Goal: Answer question/provide support: Share knowledge or assist other users

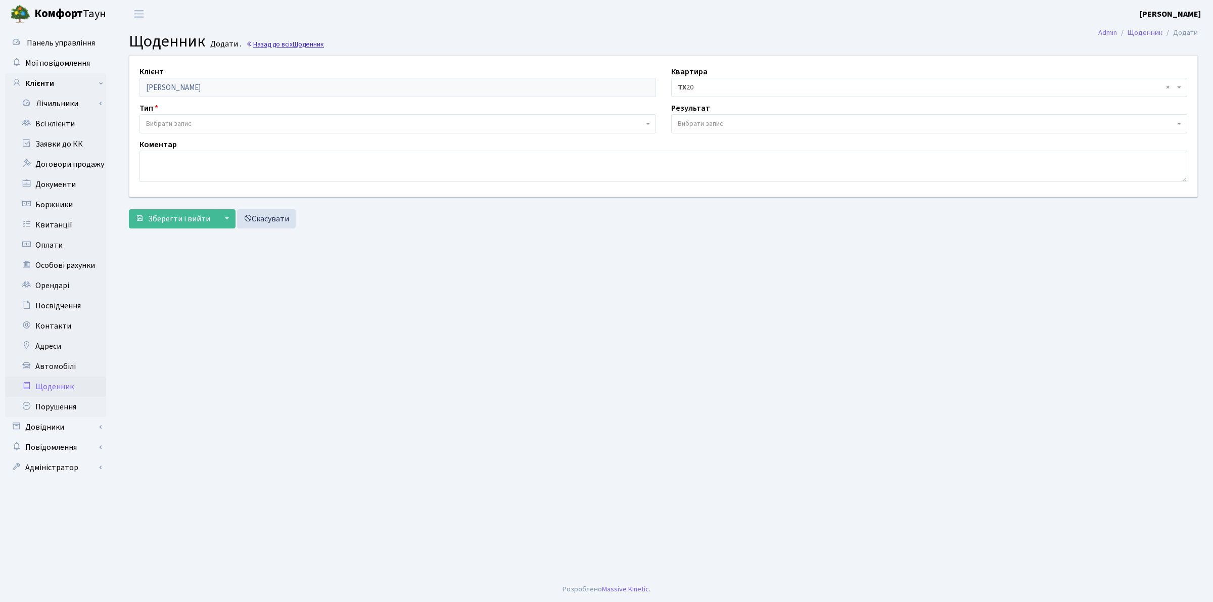
click at [303, 48] on span "Щоденник" at bounding box center [308, 44] width 31 height 10
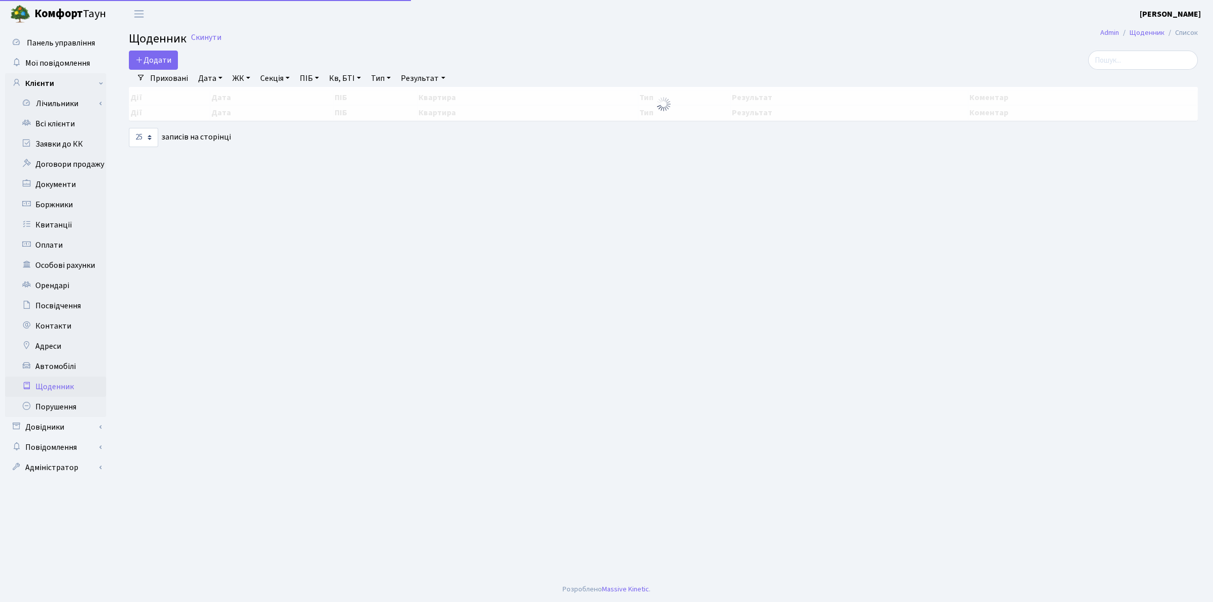
select select "25"
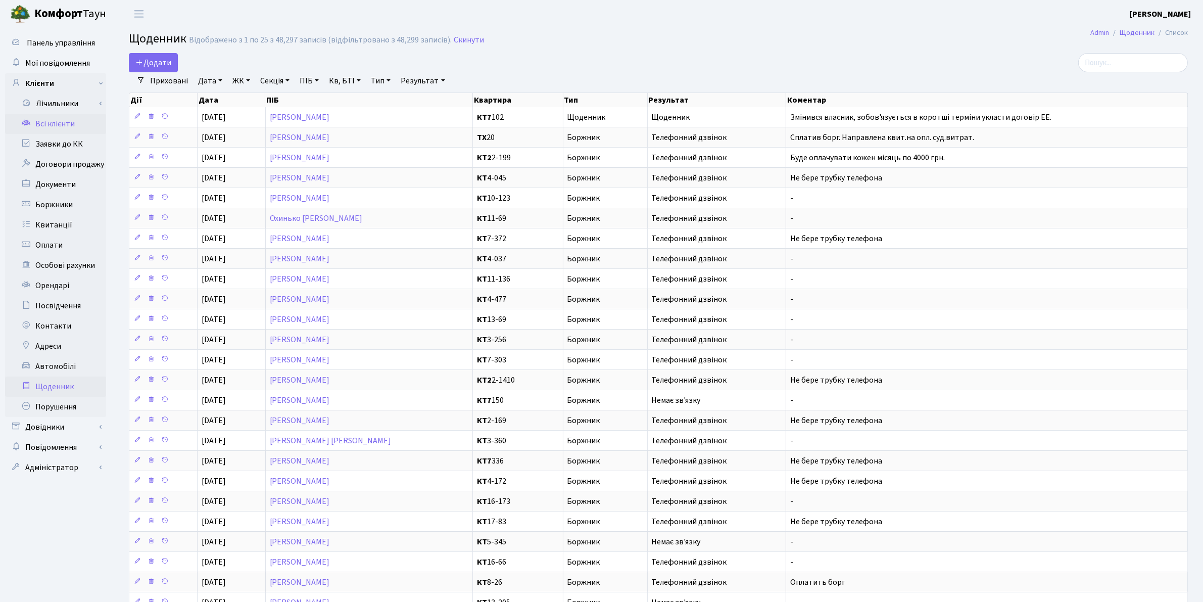
click at [61, 125] on link "Всі клієнти" at bounding box center [55, 124] width 101 height 20
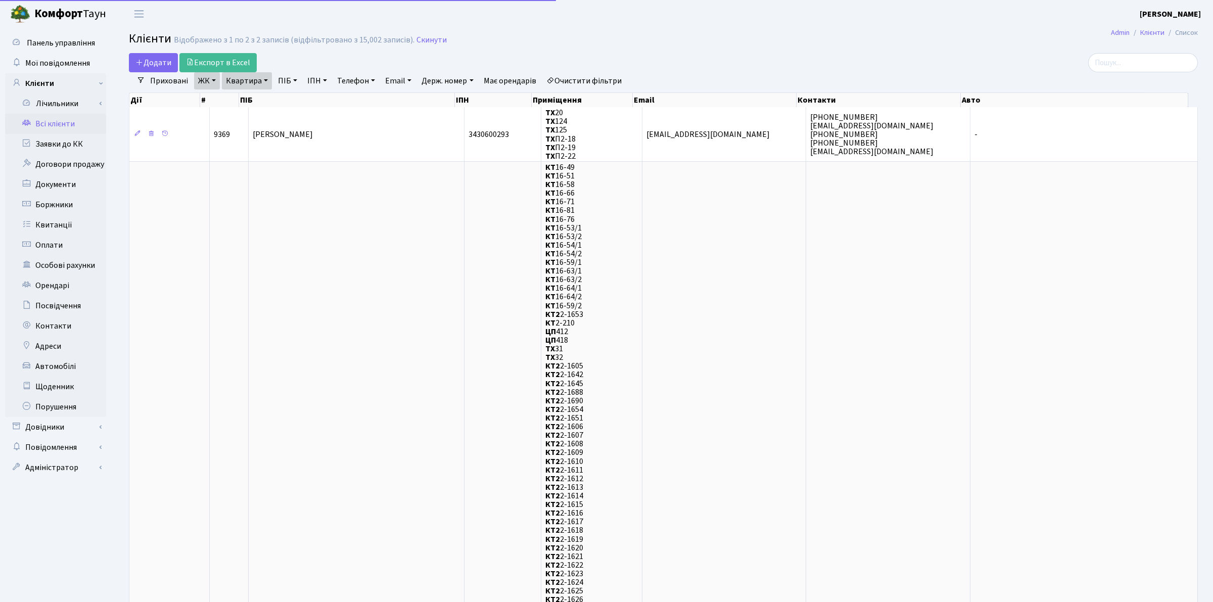
select select "25"
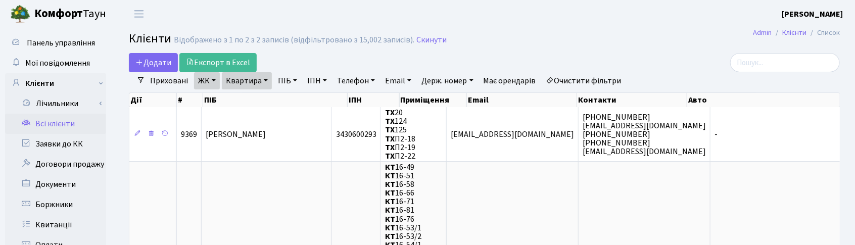
click at [479, 49] on h2 "Клієнти Відображено з 1 по 2 з 2 записів (відфільтровано з 15,002 записів). Ски…" at bounding box center [484, 40] width 711 height 17
click at [421, 41] on link "Скинути" at bounding box center [431, 40] width 30 height 10
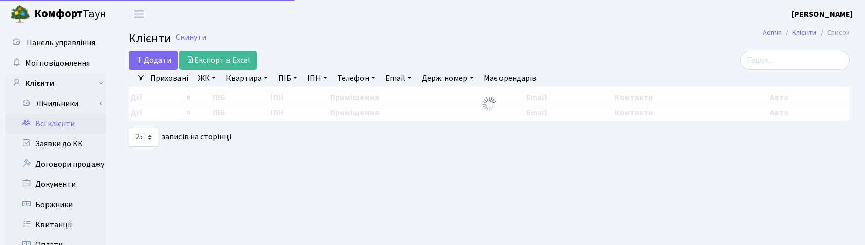
select select "25"
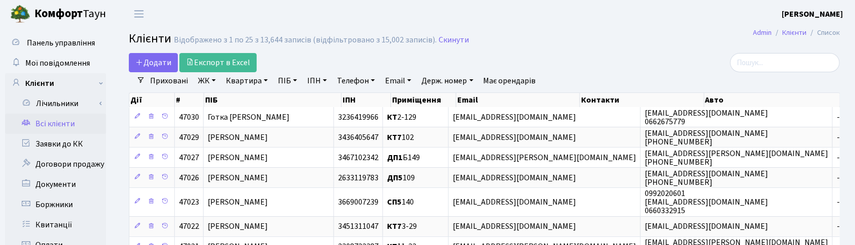
click at [253, 81] on link "Квартира" at bounding box center [247, 80] width 50 height 17
click at [263, 101] on input "text" at bounding box center [251, 100] width 59 height 19
type input "144"
click at [203, 84] on link "ЖК" at bounding box center [207, 80] width 26 height 17
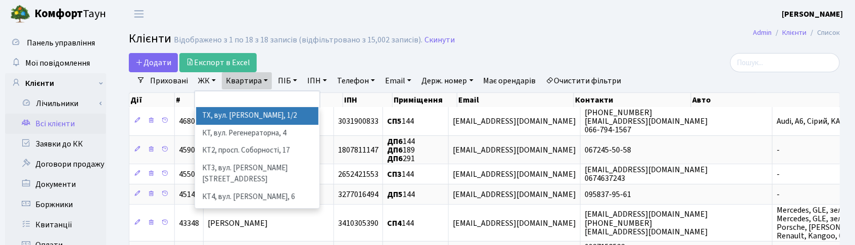
click at [219, 117] on li "ТХ, вул. [PERSON_NAME][STREET_ADDRESS]" at bounding box center [257, 116] width 122 height 18
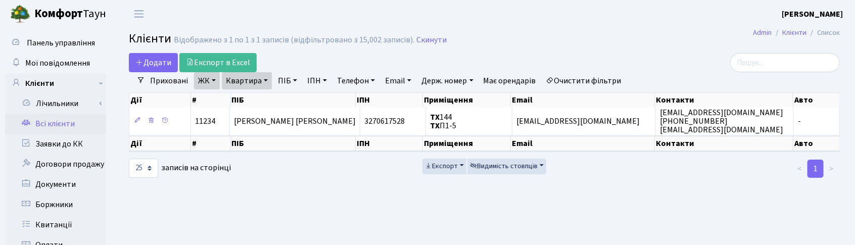
click at [542, 20] on header "Комфорт Таун Корчун І. С. Мій обліковий запис Вийти" at bounding box center [427, 14] width 855 height 28
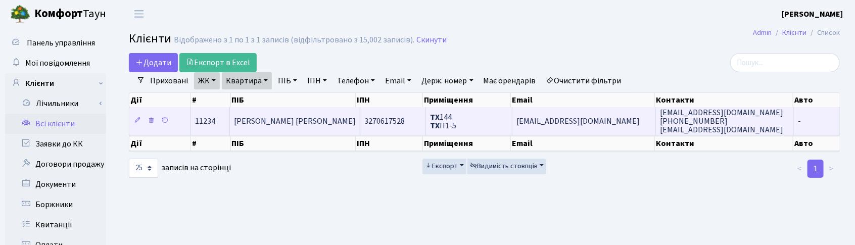
click at [287, 124] on span "Балуц Ірина Олексіївна" at bounding box center [295, 121] width 122 height 11
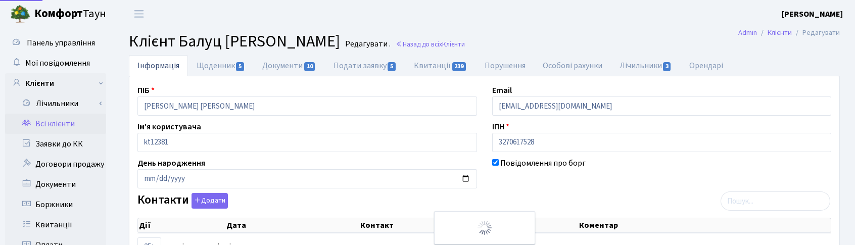
select select "25"
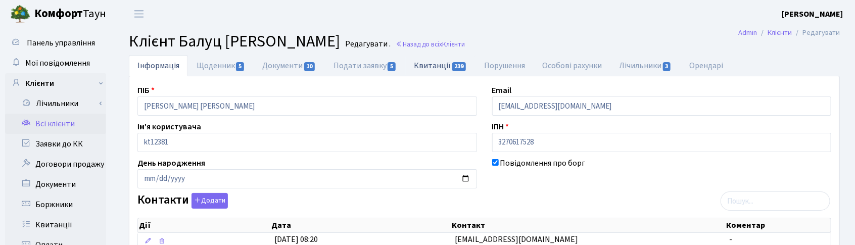
click at [436, 69] on link "Квитанції 239" at bounding box center [440, 65] width 70 height 21
select select "25"
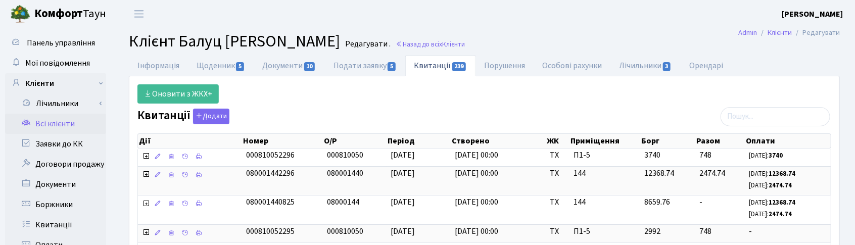
drag, startPoint x: 52, startPoint y: 122, endPoint x: 313, endPoint y: 13, distance: 283.7
click at [313, 13] on header "Комфорт Таун Корчун І. С. Мій обліковий запис Вийти" at bounding box center [427, 14] width 855 height 28
click at [53, 221] on link "Квитанції" at bounding box center [55, 225] width 101 height 20
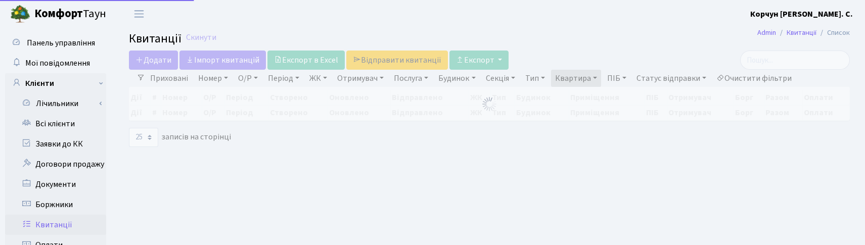
select select "25"
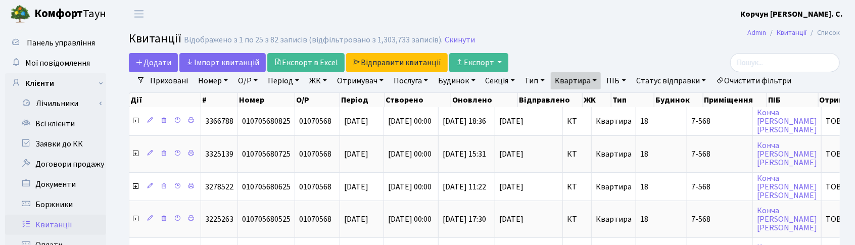
drag, startPoint x: 598, startPoint y: 80, endPoint x: 597, endPoint y: 85, distance: 5.2
click at [598, 80] on link "Квартира" at bounding box center [576, 80] width 50 height 17
click at [586, 98] on input "7-568" at bounding box center [580, 100] width 59 height 19
type input "7"
type input "144"
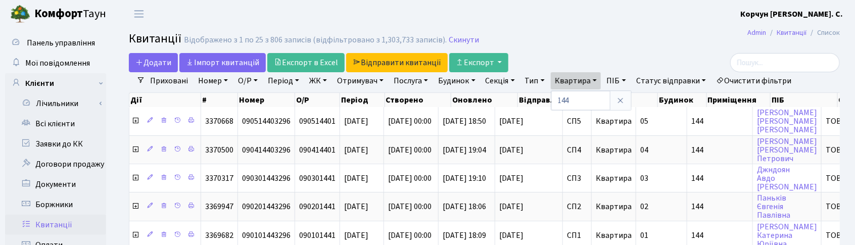
click at [321, 81] on link "ЖК" at bounding box center [318, 80] width 26 height 17
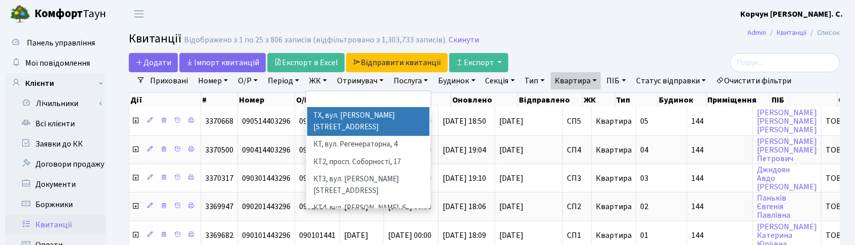
click at [332, 117] on li "ТХ, вул. Ділова, 1/2" at bounding box center [368, 121] width 122 height 29
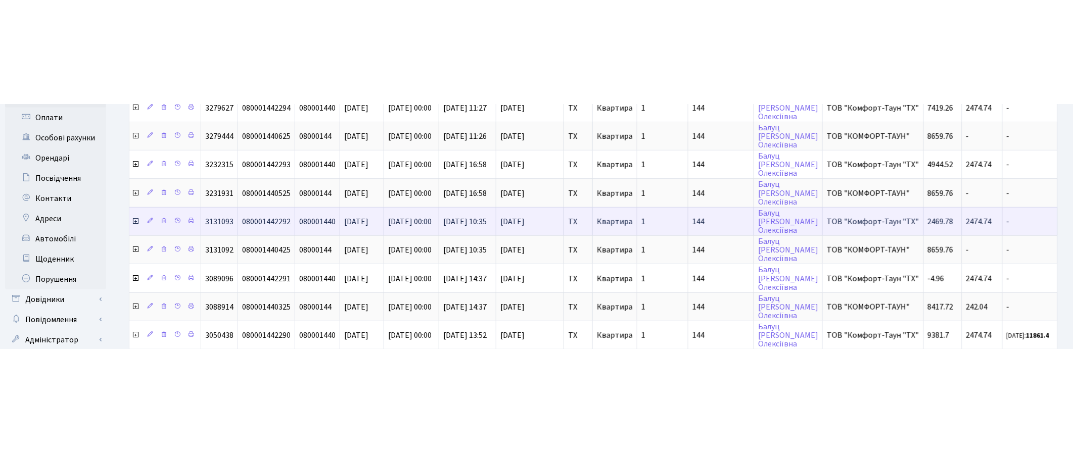
scroll to position [253, 0]
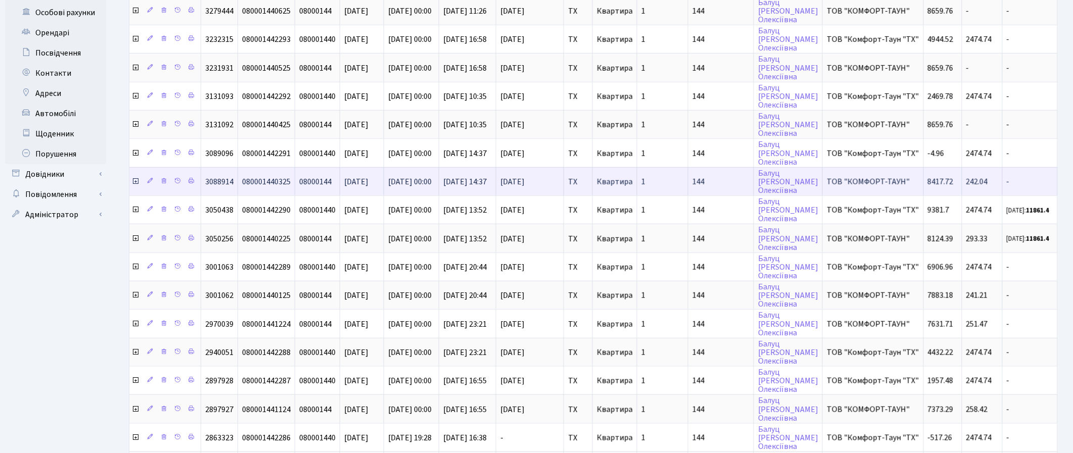
click at [137, 177] on icon at bounding box center [135, 181] width 8 height 8
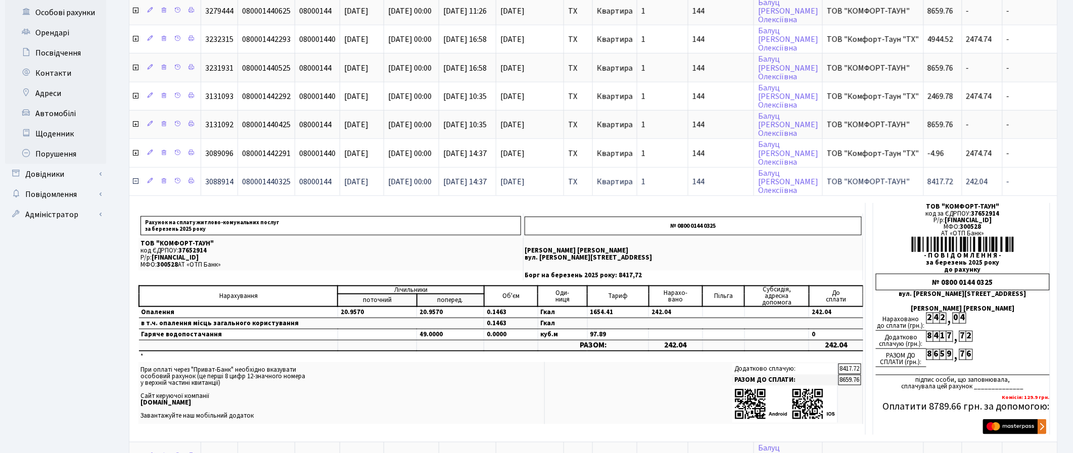
click at [135, 177] on icon at bounding box center [135, 181] width 8 height 8
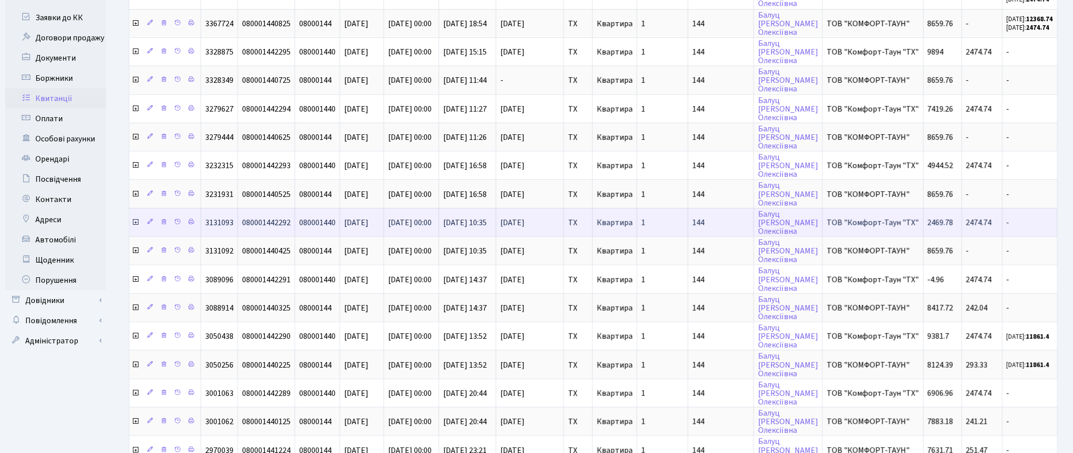
scroll to position [0, 0]
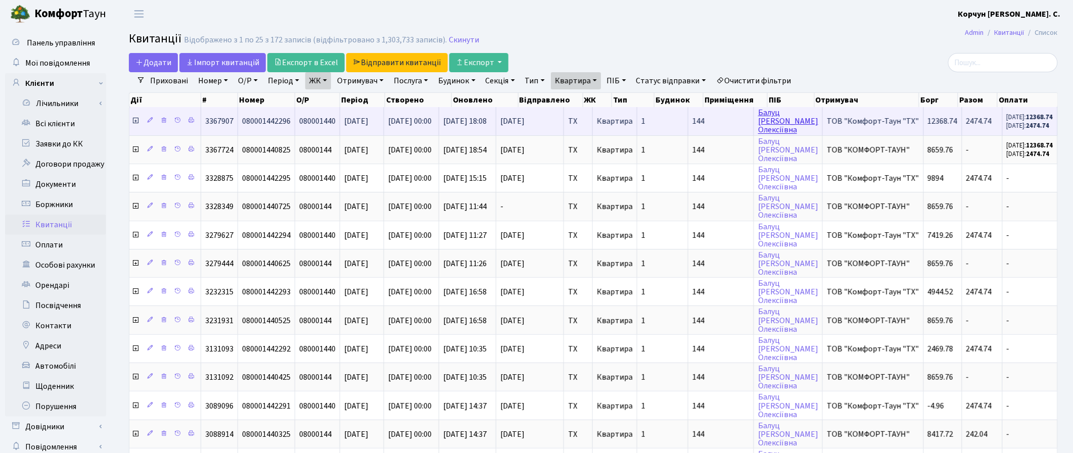
click at [787, 123] on link "[PERSON_NAME] [PERSON_NAME]" at bounding box center [788, 121] width 60 height 28
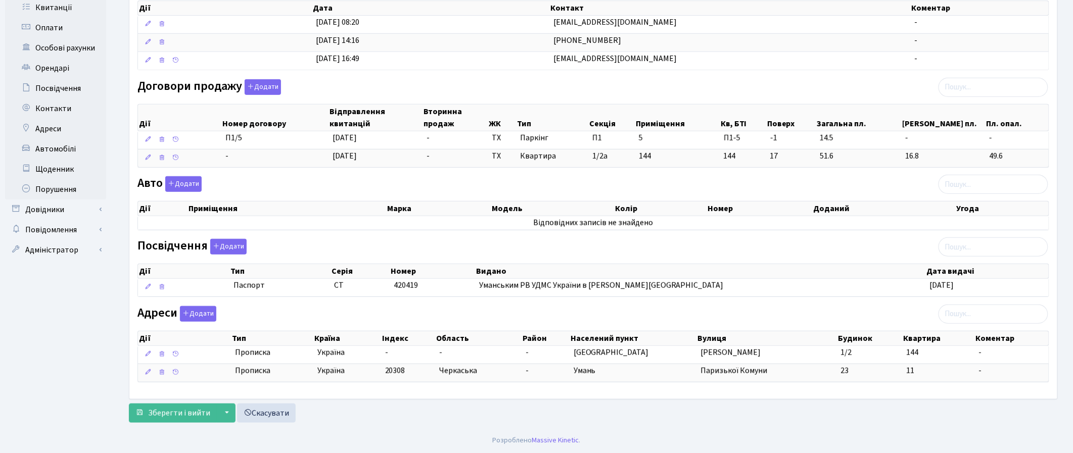
scroll to position [223, 0]
drag, startPoint x: 538, startPoint y: 84, endPoint x: 569, endPoint y: 85, distance: 30.8
click at [539, 84] on div "Договори продажу Додати Дії Номер договору Відправлення квитанцій Вторинна прод…" at bounding box center [593, 125] width 927 height 92
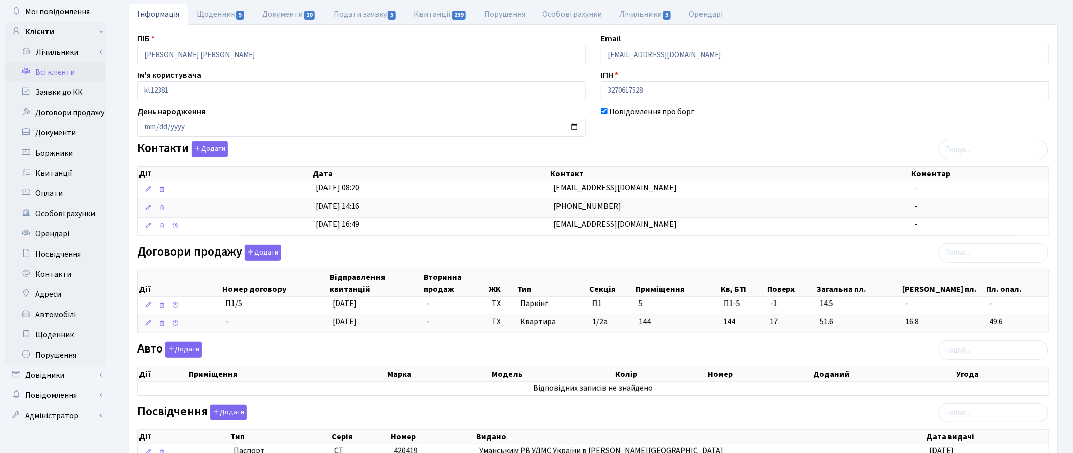
scroll to position [0, 0]
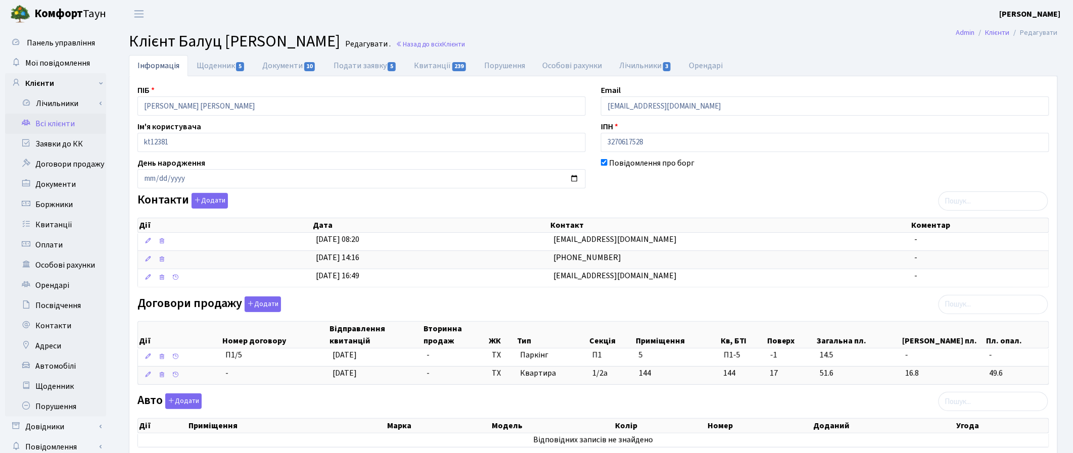
click at [456, 38] on h2 "Клієнт Балуц Ірина Олексіївна Редагувати . Назад до всіх Клієнти" at bounding box center [593, 41] width 929 height 19
click at [453, 44] on span "Клієнти" at bounding box center [453, 44] width 23 height 10
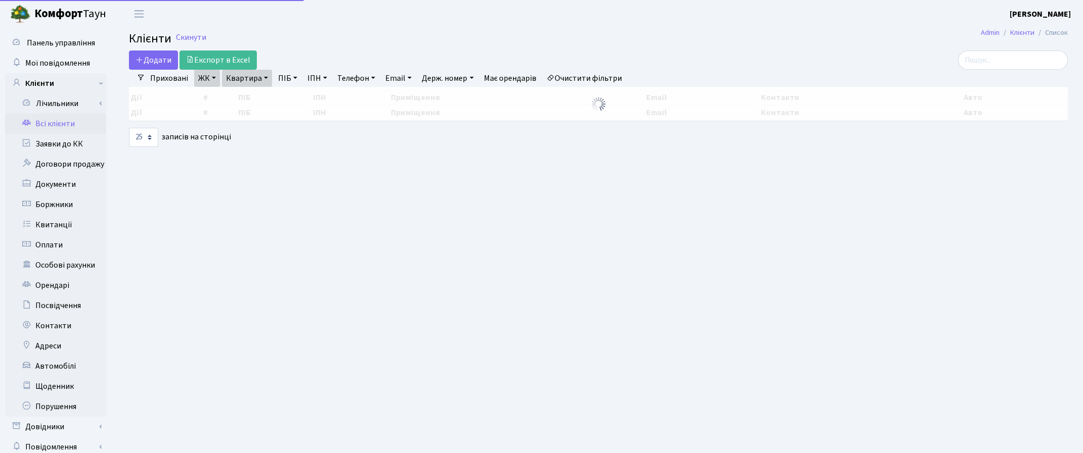
select select "25"
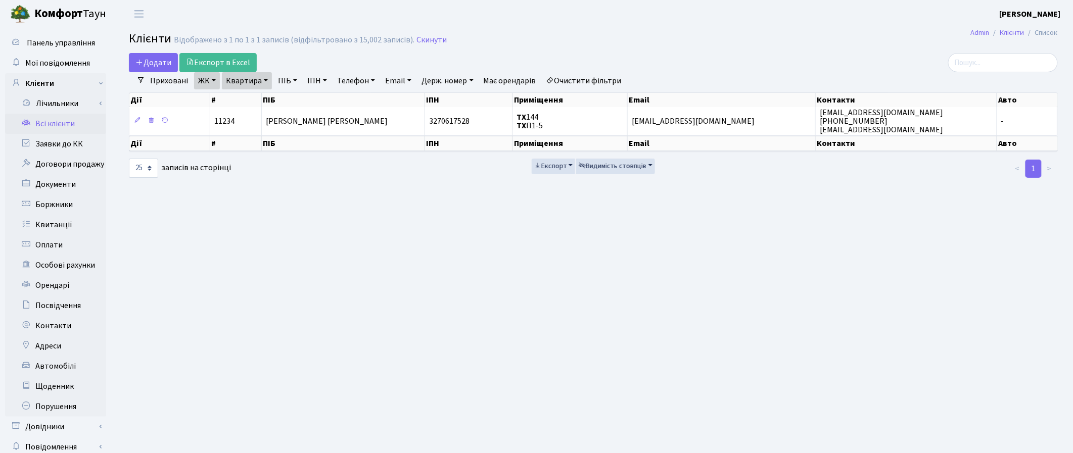
click at [266, 81] on link "Квартира" at bounding box center [247, 80] width 50 height 17
click at [248, 97] on input "144" at bounding box center [251, 100] width 59 height 19
type input "179"
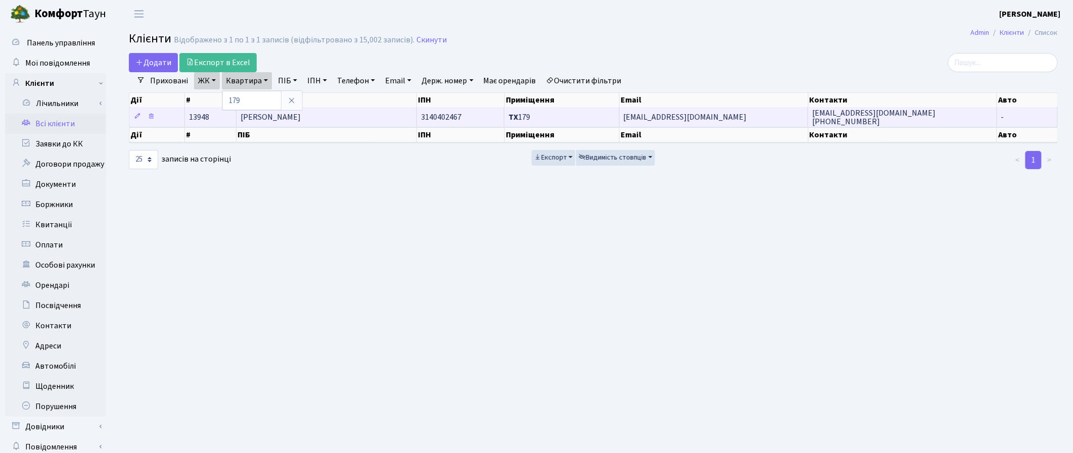
click at [301, 117] on span "[PERSON_NAME]" at bounding box center [271, 117] width 60 height 11
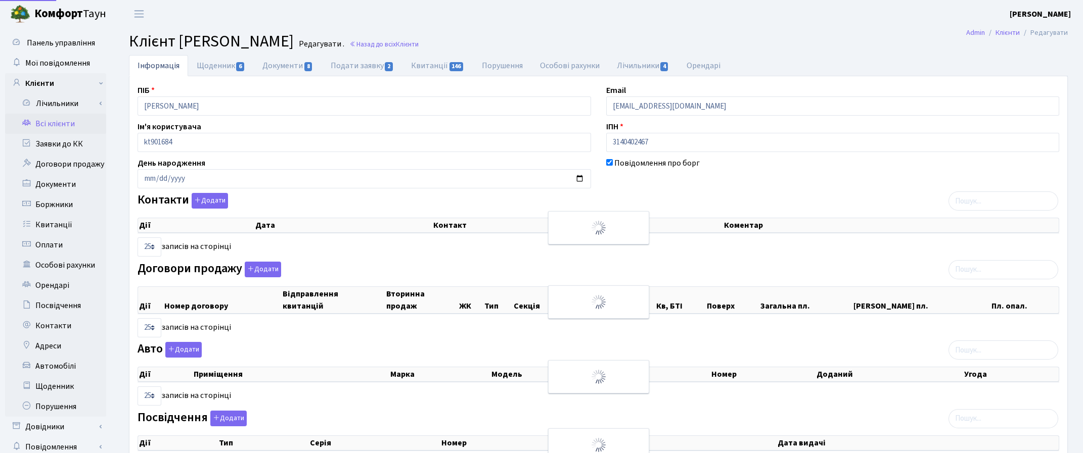
select select "25"
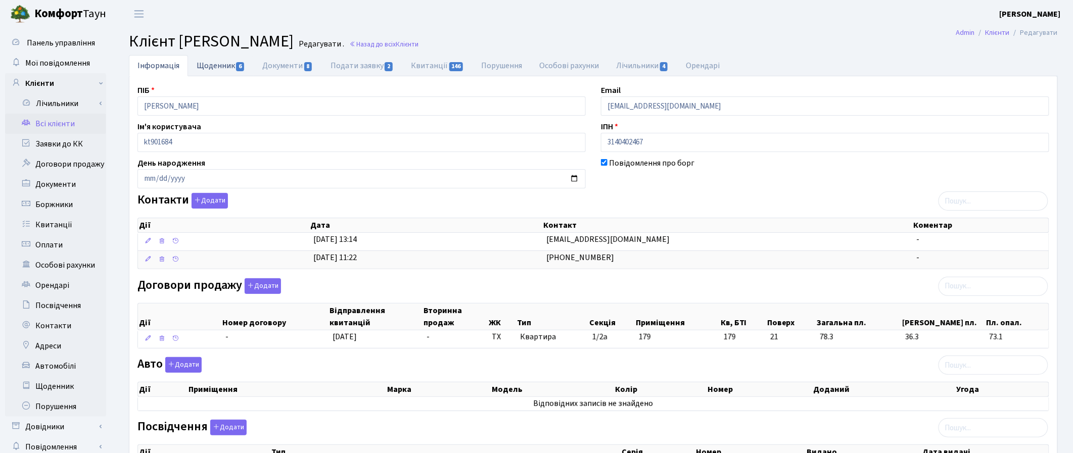
click at [227, 60] on link "Щоденник 6" at bounding box center [221, 65] width 66 height 21
select select "25"
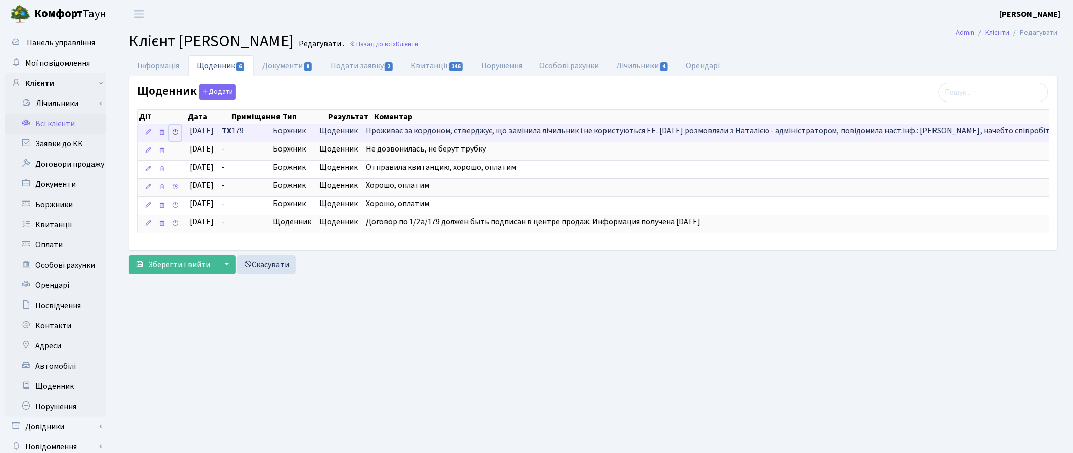
click at [178, 134] on icon at bounding box center [175, 132] width 7 height 7
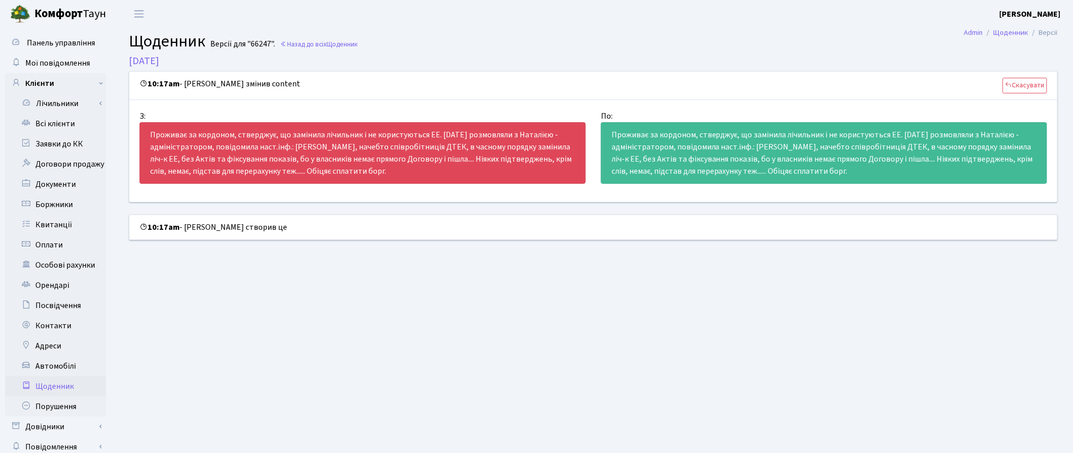
click at [898, 345] on main "Admin Щоденник Версії Щоденник Версії для "66247". Назад до всіх Щоденник 18.09…" at bounding box center [593, 255] width 959 height 455
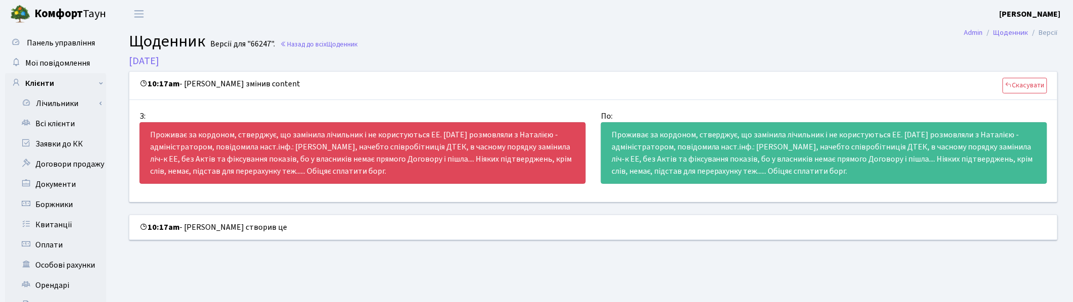
click at [575, 264] on main "Admin Щоденник Версії Щоденник Версії для "66247". Назад до всіх Щоденник 18.09…" at bounding box center [593, 255] width 959 height 455
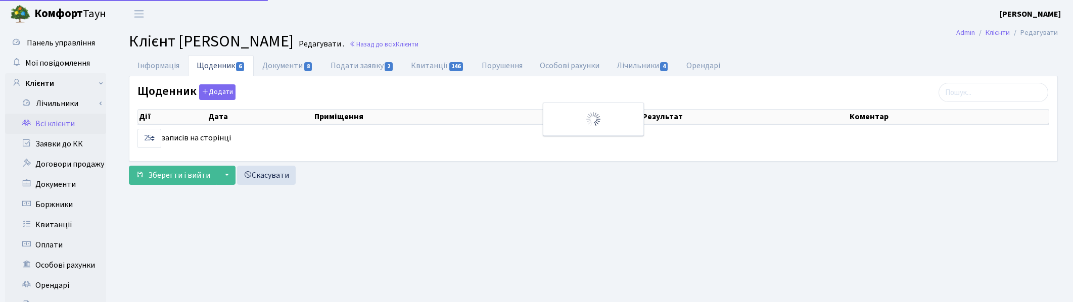
select select "25"
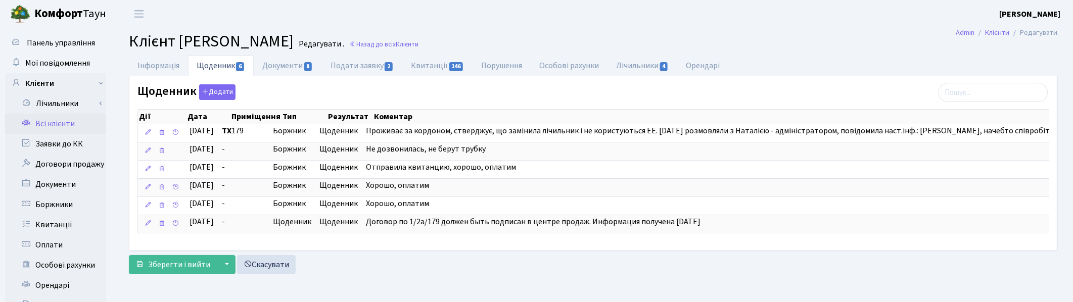
click at [728, 14] on header "Комфорт Таун Корчун І. С. Мій обліковий запис Вийти" at bounding box center [536, 14] width 1073 height 28
click at [542, 23] on header "Комфорт Таун Корчун І. С. Мій обліковий запис Вийти" at bounding box center [536, 14] width 1073 height 28
click at [547, 28] on main "Admin Клієнти Редагувати Клієнт Соколова Анна Даніїлівна Редагувати . Назад до …" at bounding box center [593, 255] width 959 height 455
click at [654, 32] on h2 "Клієнт Соколова Анна Даніїлівна Редагувати . Назад до всіх Клієнти" at bounding box center [593, 41] width 929 height 19
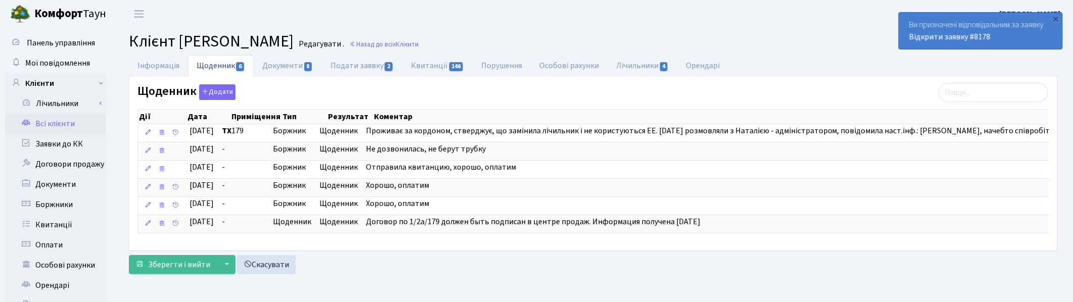
click at [670, 38] on h2 "Клієнт Соколова Анна Даніїлівна Редагувати . Назад до всіх Клієнти" at bounding box center [593, 41] width 929 height 19
click at [167, 14] on header "Комфорт Таун Корчун І. С. Мій обліковий запис Вийти" at bounding box center [536, 14] width 1073 height 28
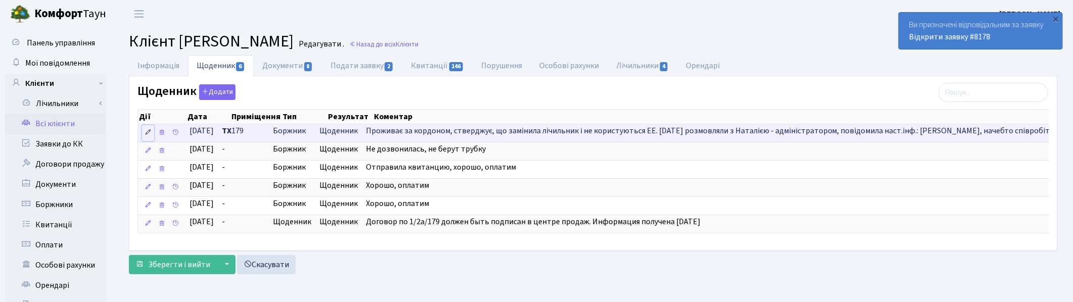
click at [152, 133] on icon at bounding box center [148, 132] width 7 height 7
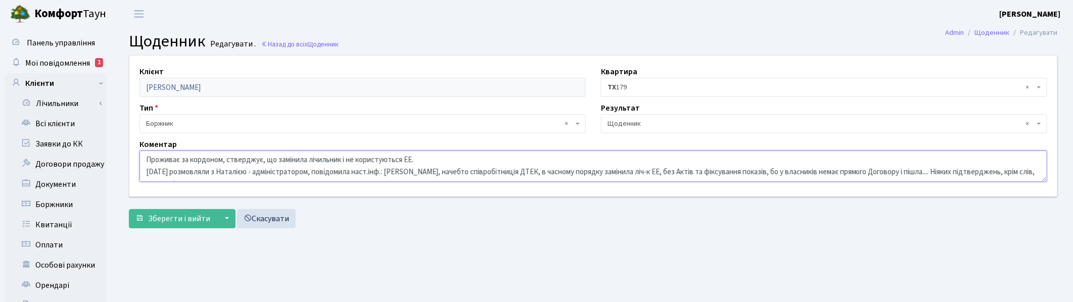
scroll to position [24, 0]
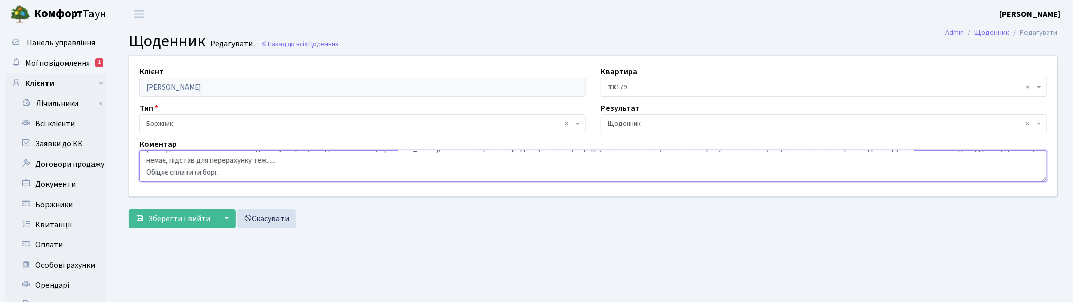
drag, startPoint x: 421, startPoint y: 170, endPoint x: 427, endPoint y: 170, distance: 6.6
click at [427, 170] on textarea "Проживає за кордоном, стверджує, що замінила лічильник і не користуються ЕЕ. [D…" at bounding box center [593, 166] width 908 height 31
click at [425, 152] on textarea "Проживає за кордоном, стверджує, що замінила лічильник і не користуються ЕЕ. [D…" at bounding box center [593, 166] width 908 height 31
click at [426, 152] on textarea "Проживає за кордоном, стверджує, що замінила лічильник і не користуються ЕЕ. [D…" at bounding box center [593, 166] width 908 height 31
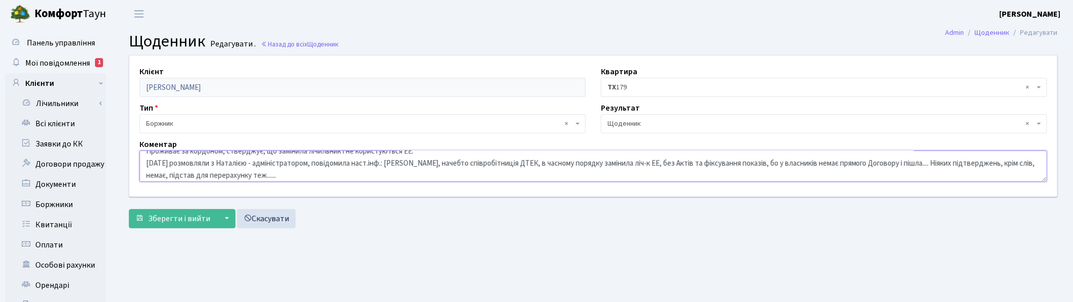
scroll to position [0, 0]
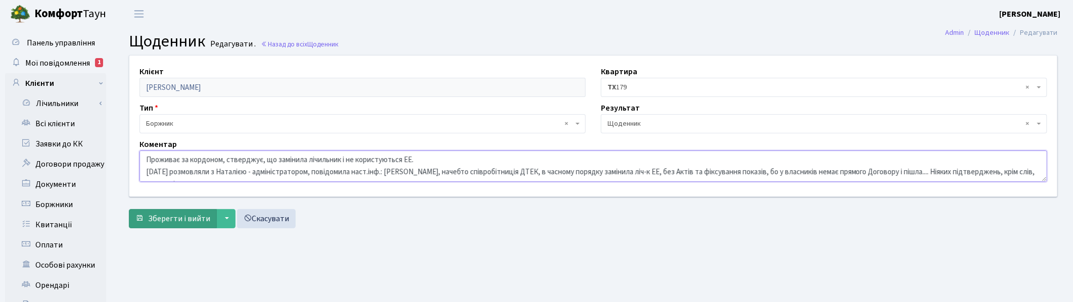
type textarea "Проживає за кордоном, стверджує, що замінила лічильник і не користуються ЕЕ. [D…"
click at [160, 218] on span "Зберегти і вийти" at bounding box center [179, 218] width 62 height 11
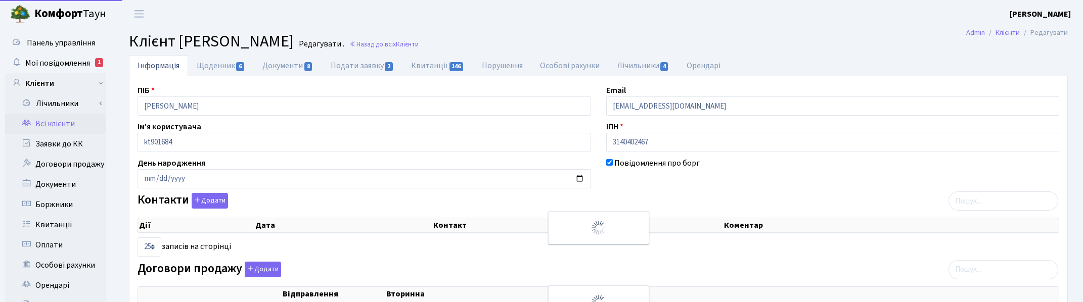
select select "25"
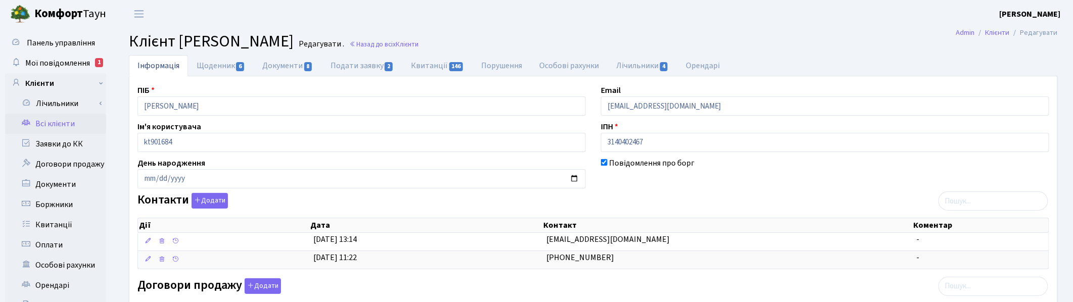
drag, startPoint x: 885, startPoint y: 188, endPoint x: 904, endPoint y: 157, distance: 36.3
click at [885, 188] on div "Повідомлення про борг" at bounding box center [824, 172] width 463 height 31
